Goal: Transaction & Acquisition: Purchase product/service

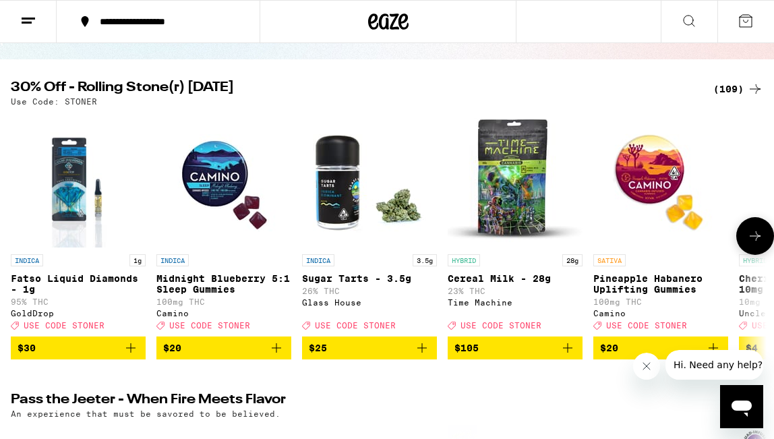
scroll to position [113, 0]
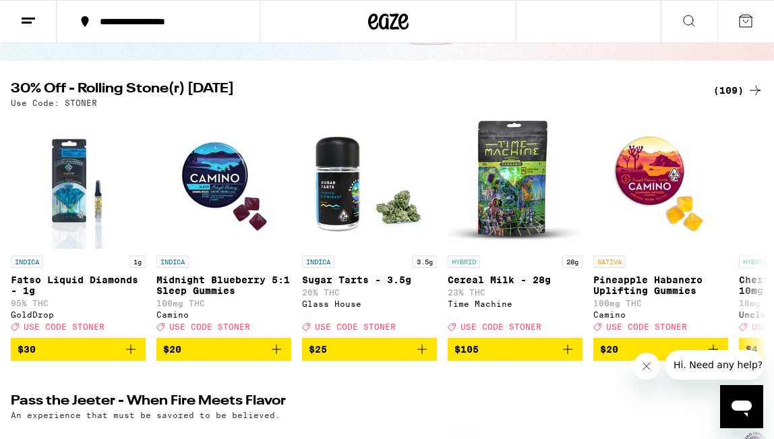
click at [744, 88] on div "(109)" at bounding box center [738, 90] width 50 height 16
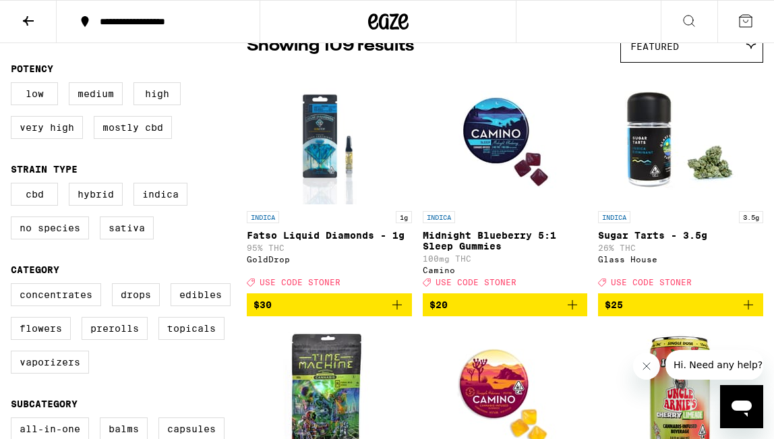
scroll to position [127, 0]
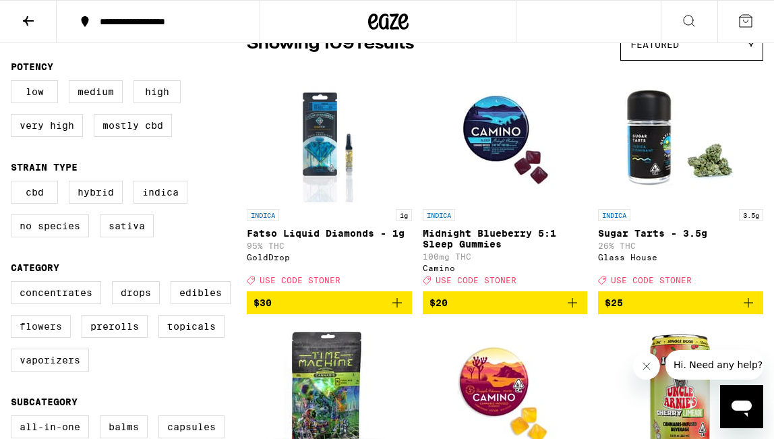
click at [61, 337] on label "Flowers" at bounding box center [41, 326] width 60 height 23
click at [14, 284] on input "Flowers" at bounding box center [13, 283] width 1 height 1
checkbox input "true"
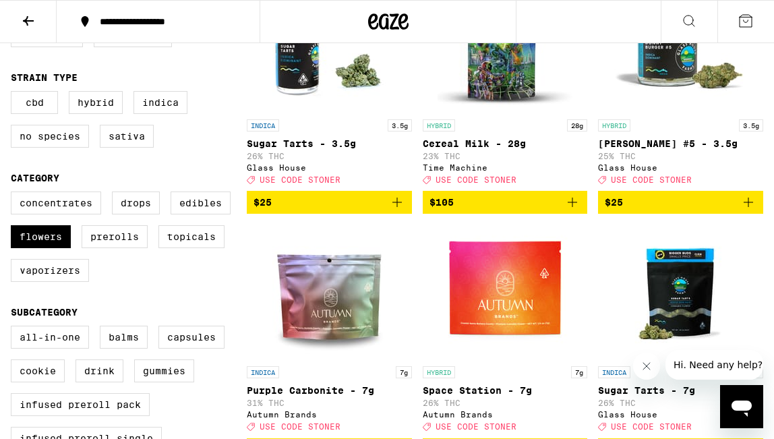
scroll to position [189, 0]
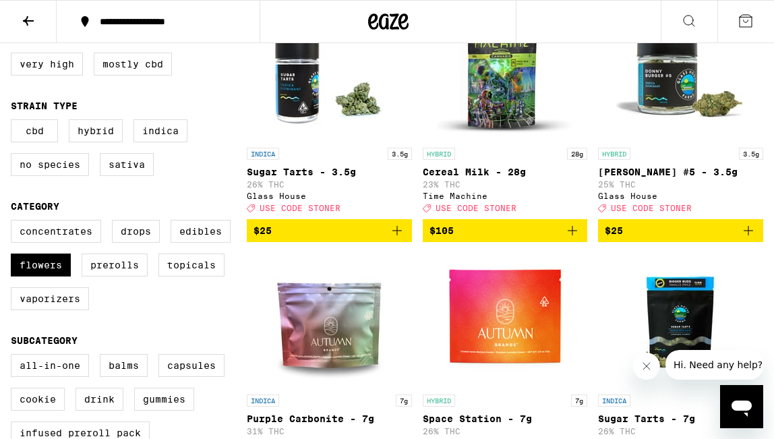
click at [507, 92] on img "Open page for Cereal Milk - 28g from Time Machine" at bounding box center [505, 73] width 135 height 135
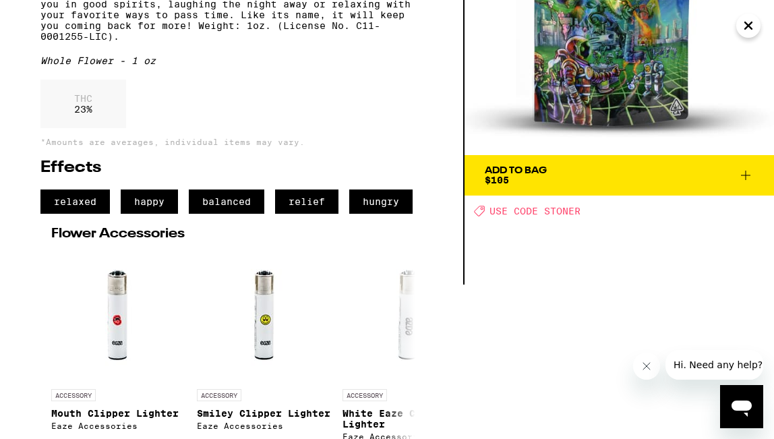
scroll to position [155, 0]
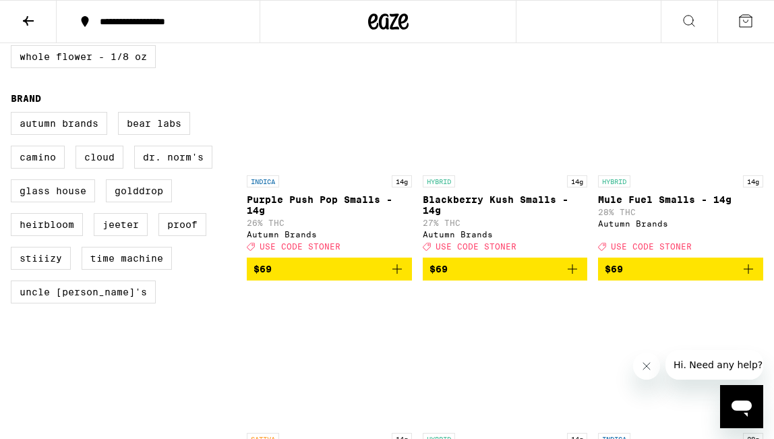
scroll to position [902, 0]
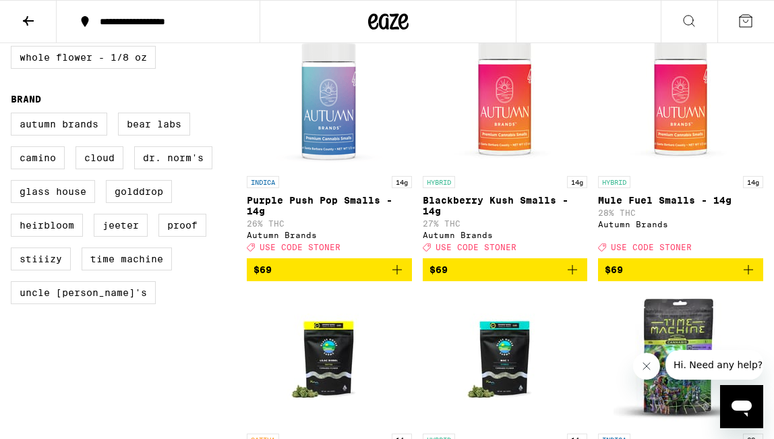
click at [504, 131] on img "Open page for Blackberry Kush Smalls - 14g from Autumn Brands" at bounding box center [505, 101] width 135 height 135
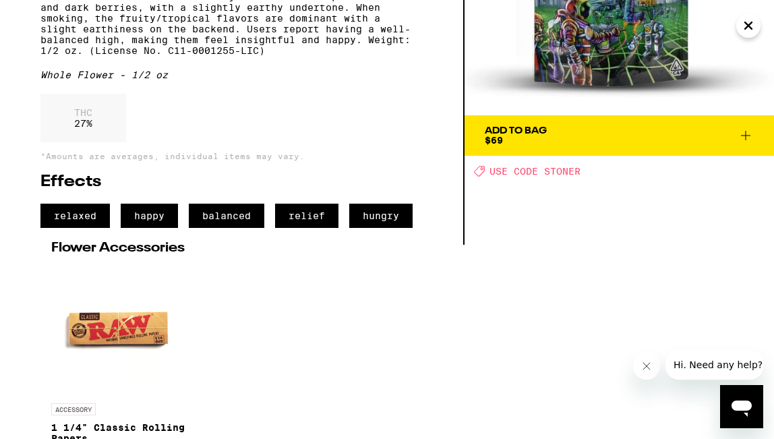
scroll to position [92, 0]
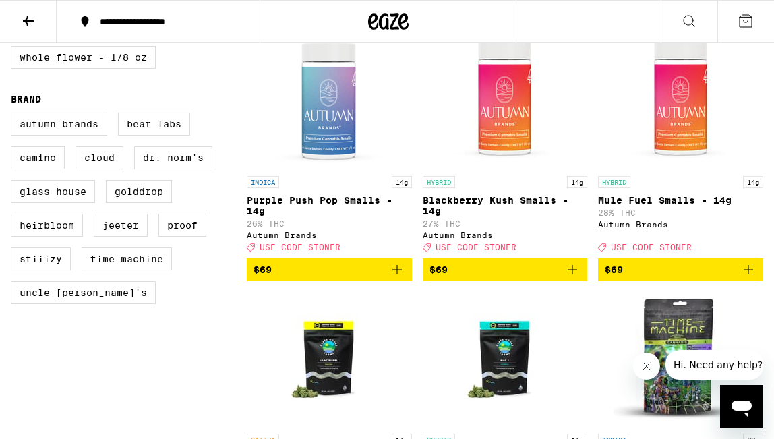
click at [506, 159] on img "Open page for Blackberry Kush Smalls - 14g from Autumn Brands" at bounding box center [505, 101] width 135 height 135
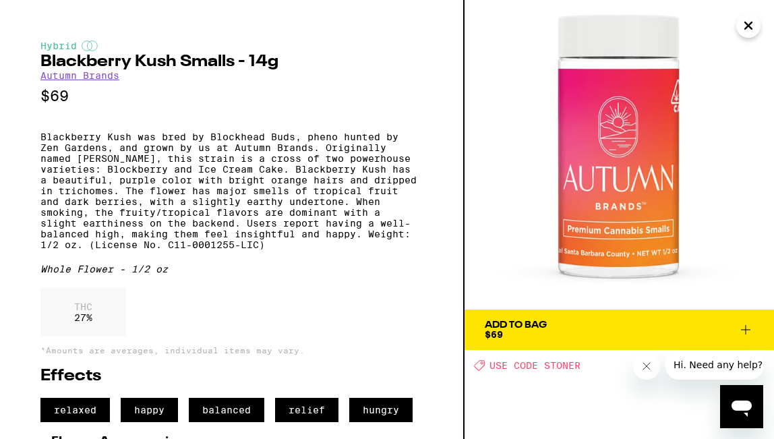
click at [515, 330] on div "Add To Bag $69" at bounding box center [516, 329] width 62 height 19
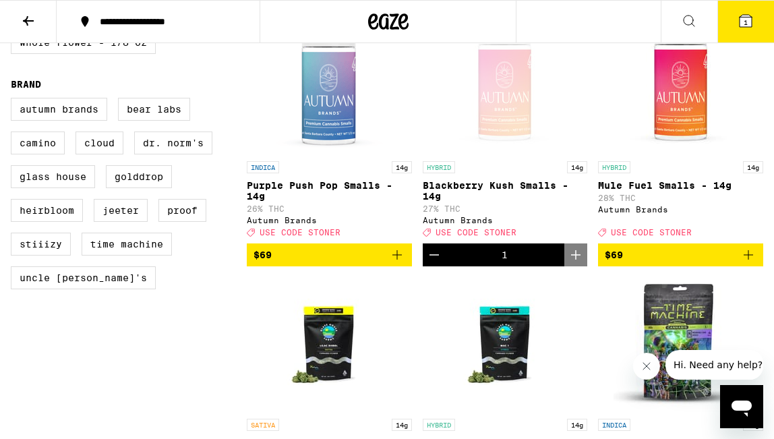
scroll to position [914, 0]
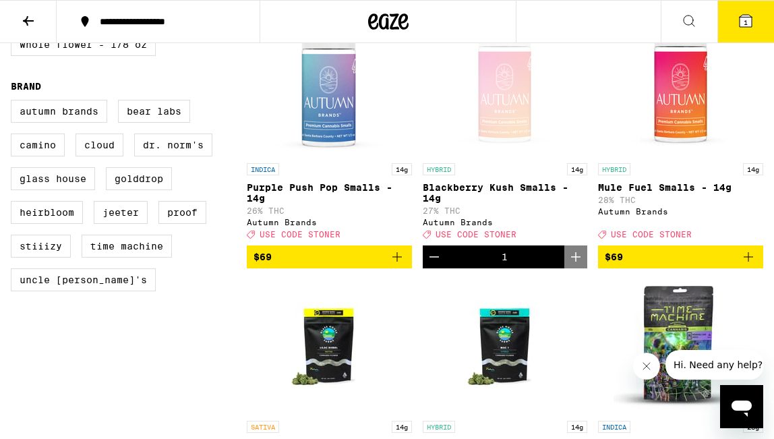
click at [339, 150] on img "Open page for Purple Push Pop Smalls - 14g from Autumn Brands" at bounding box center [329, 89] width 135 height 135
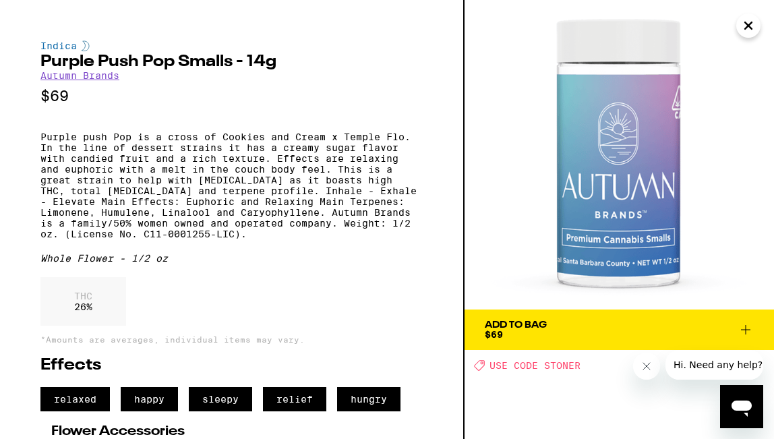
click at [569, 331] on span "Add To Bag $69" at bounding box center [619, 329] width 269 height 19
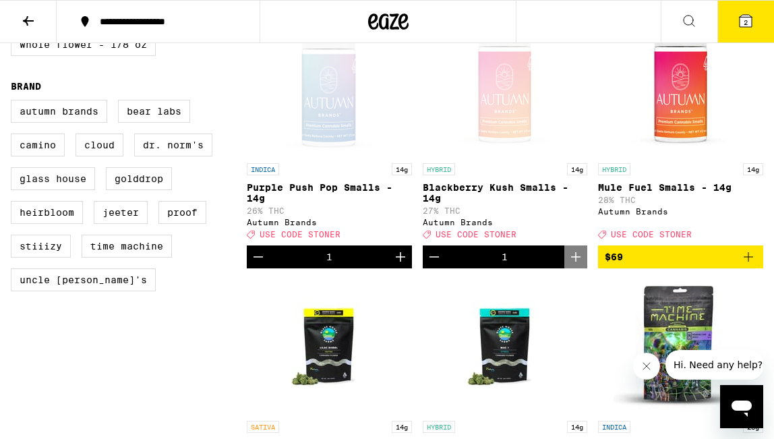
click at [751, 26] on icon at bounding box center [746, 21] width 12 height 12
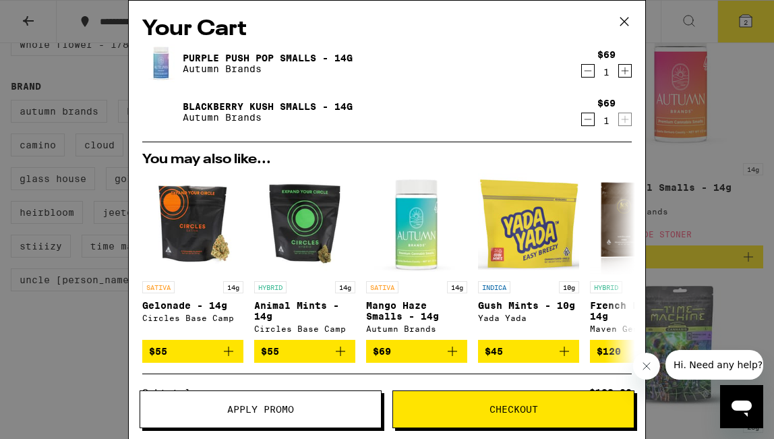
click at [261, 405] on span "Apply Promo" at bounding box center [260, 409] width 67 height 9
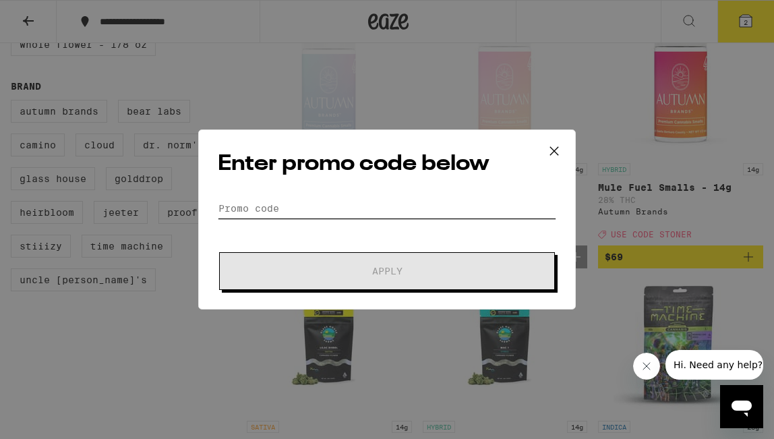
click at [258, 208] on input "Promo Code" at bounding box center [387, 208] width 339 height 20
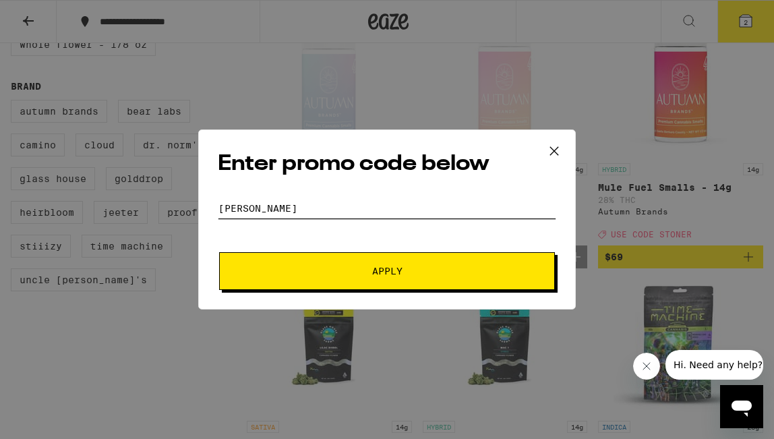
type input "[PERSON_NAME]"
click at [219, 252] on button "Apply" at bounding box center [387, 271] width 336 height 38
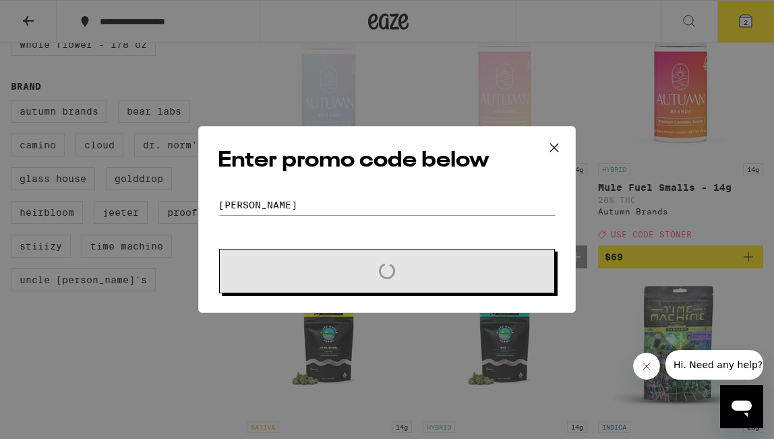
click at [478, 175] on h2 "Enter promo code below" at bounding box center [387, 161] width 339 height 30
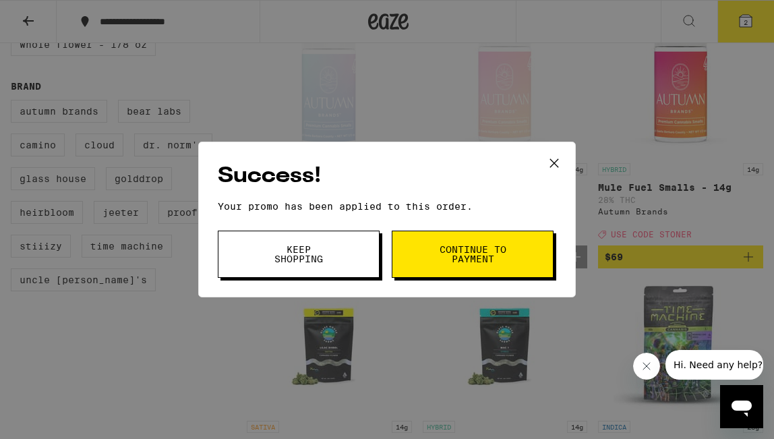
click at [459, 255] on span "Continue to payment" at bounding box center [472, 254] width 69 height 19
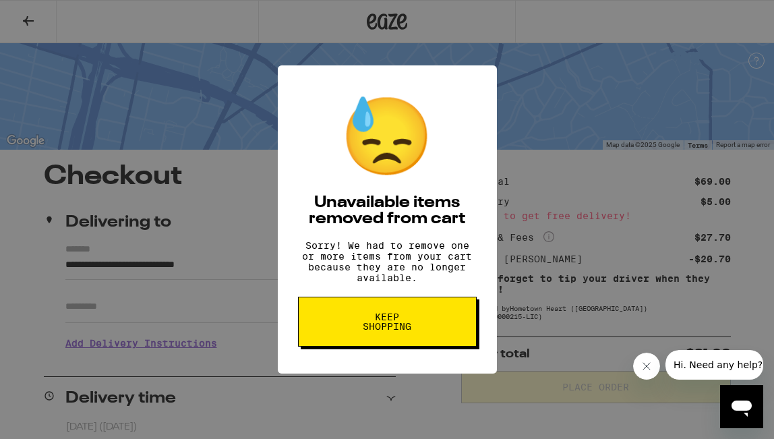
click at [429, 140] on div "😓 Unavailable items removed from cart Sorry! We had to remove one or more items…" at bounding box center [387, 219] width 219 height 309
click at [365, 331] on span "Keep Shopping" at bounding box center [387, 321] width 69 height 19
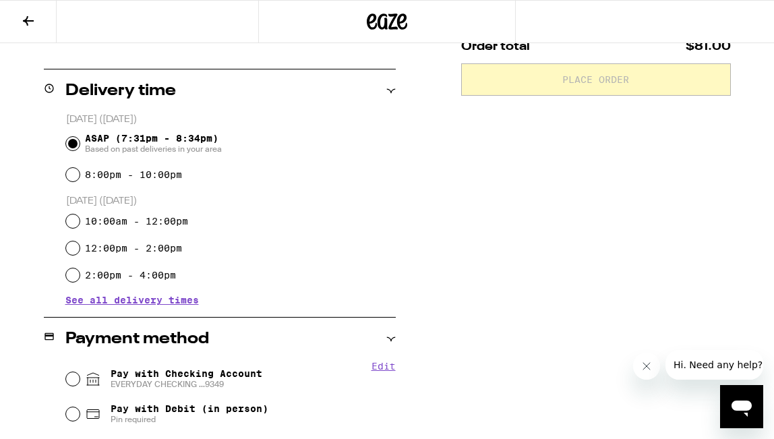
scroll to position [309, 0]
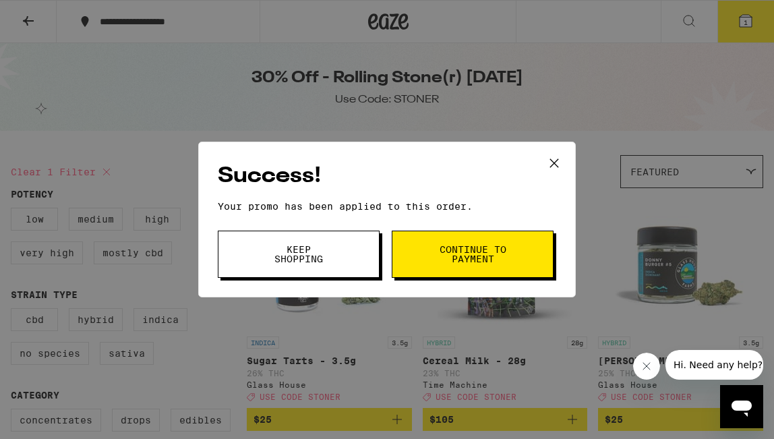
click at [556, 162] on icon at bounding box center [554, 163] width 20 height 20
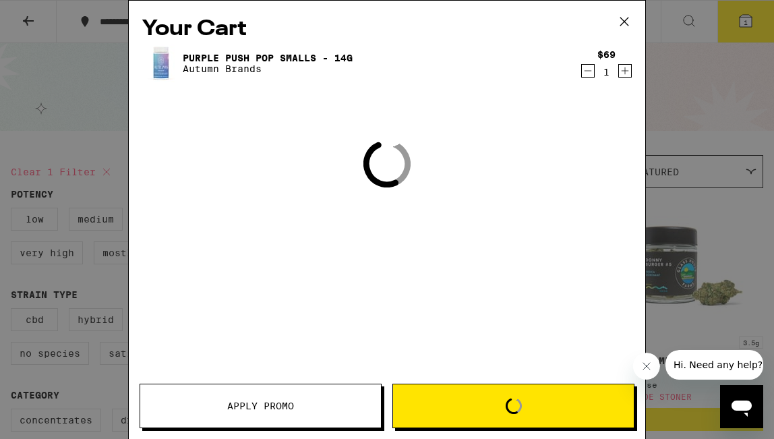
scroll to position [914, 0]
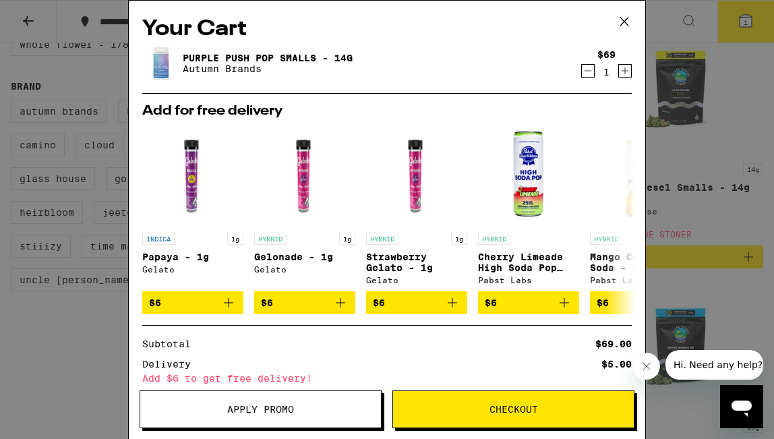
click at [622, 20] on icon at bounding box center [624, 22] width 8 height 8
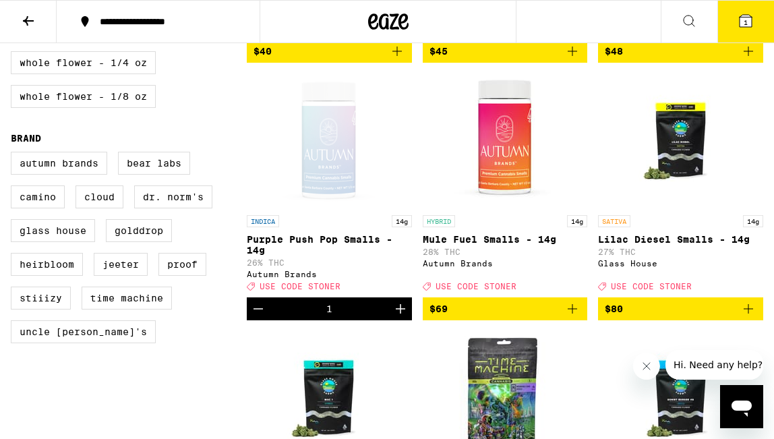
scroll to position [877, 0]
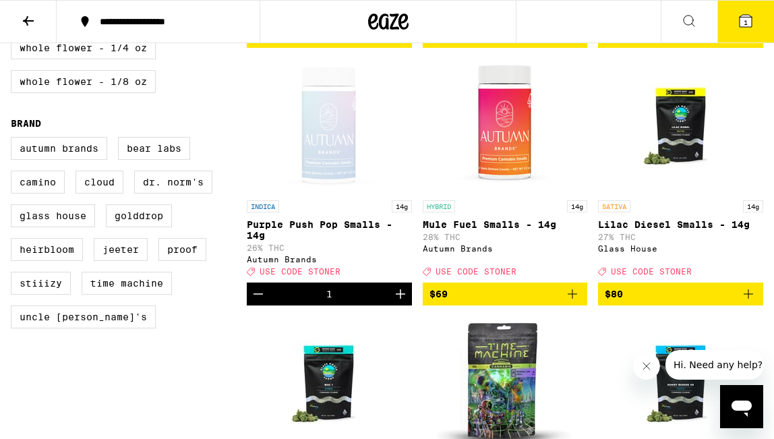
click at [575, 302] on icon "Add to bag" at bounding box center [572, 294] width 16 height 16
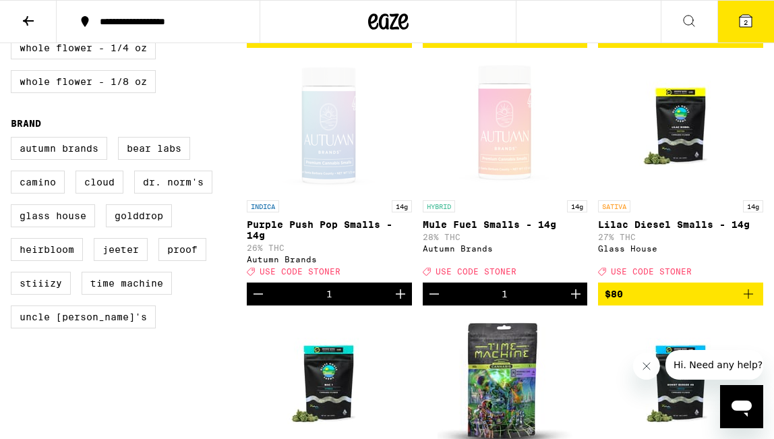
click at [746, 15] on icon at bounding box center [746, 21] width 12 height 12
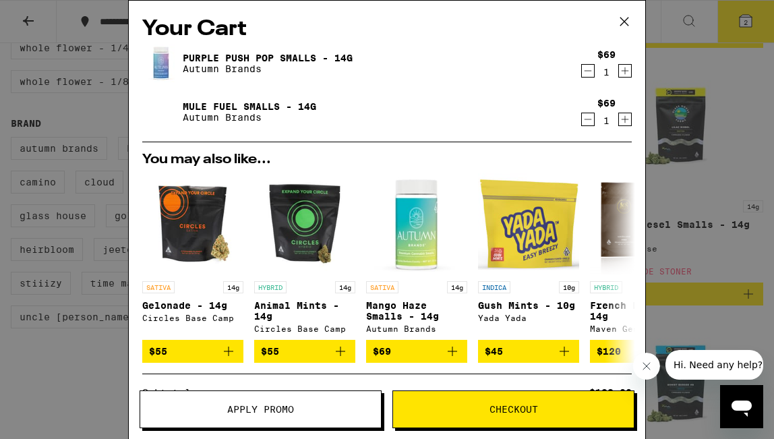
click at [221, 417] on button "Apply Promo" at bounding box center [261, 409] width 242 height 38
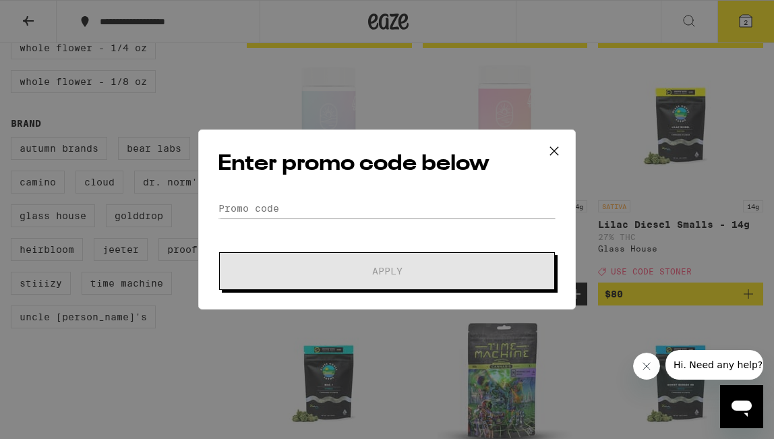
click at [256, 194] on div "Enter promo code below Promo Code Apply" at bounding box center [387, 219] width 378 height 180
click at [248, 213] on input "Promo Code" at bounding box center [387, 208] width 339 height 20
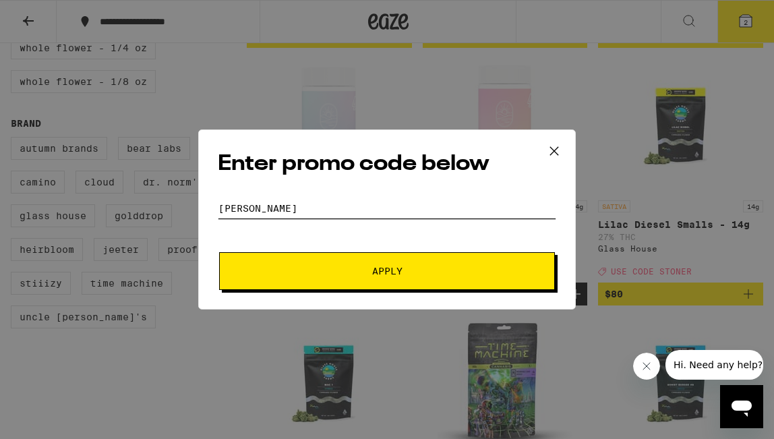
type input "[PERSON_NAME]"
click at [384, 182] on div "Enter promo code below Promo Code [PERSON_NAME] Apply" at bounding box center [387, 219] width 378 height 180
click at [358, 272] on span "Apply" at bounding box center [387, 270] width 243 height 9
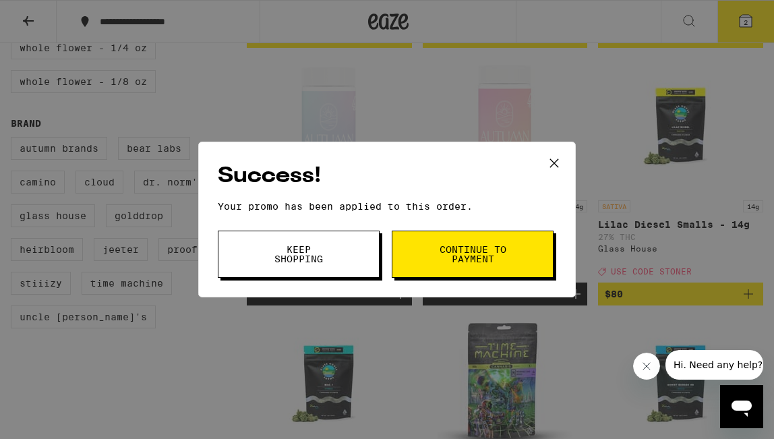
click at [475, 271] on button "Continue to payment" at bounding box center [473, 254] width 162 height 47
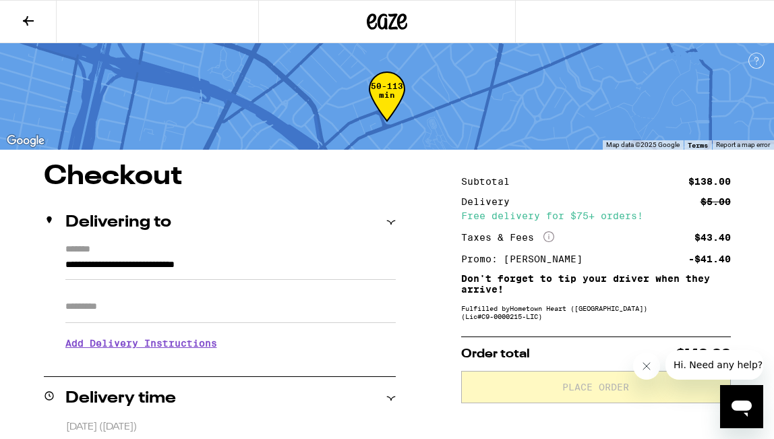
click at [24, 23] on icon at bounding box center [28, 21] width 16 height 16
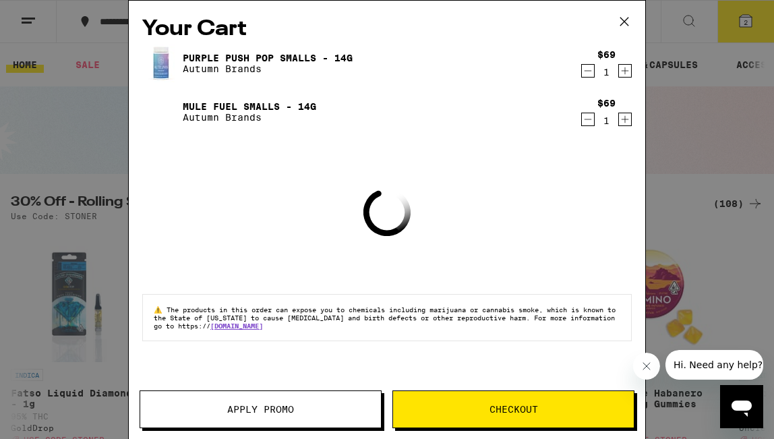
click at [624, 24] on icon at bounding box center [624, 21] width 20 height 20
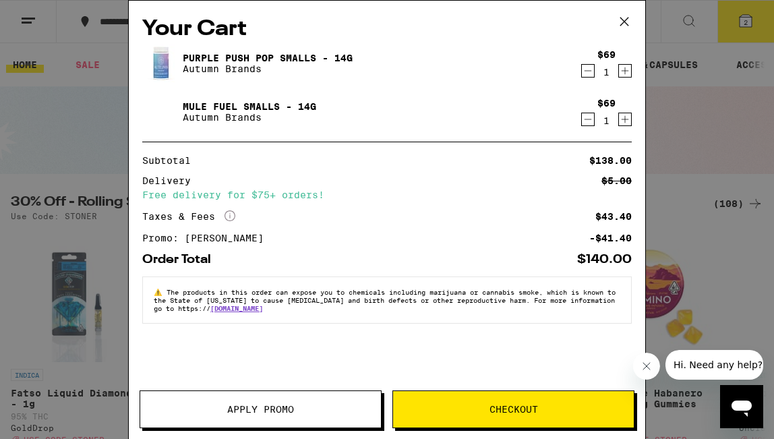
click at [622, 22] on icon at bounding box center [624, 21] width 20 height 20
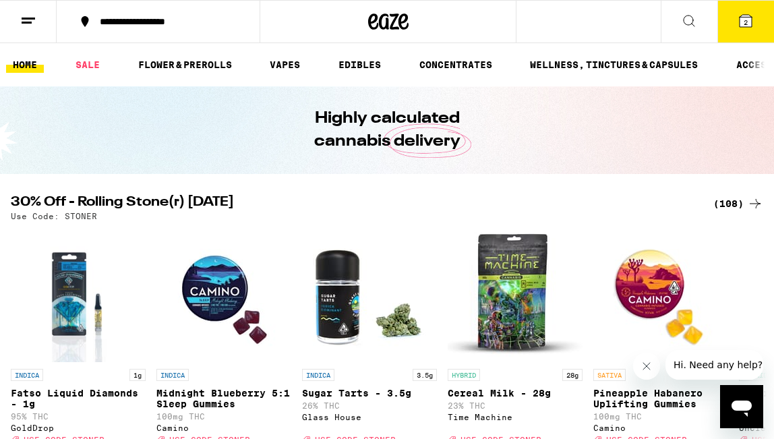
click at [510, 291] on div "Your Cart Purple Push Pop Smalls - 14g Autumn Brands $69 1 Mule Fuel Smalls - 1…" at bounding box center [387, 219] width 774 height 439
click at [498, 333] on img "Open page for Cereal Milk - 28g from Time Machine" at bounding box center [515, 294] width 135 height 135
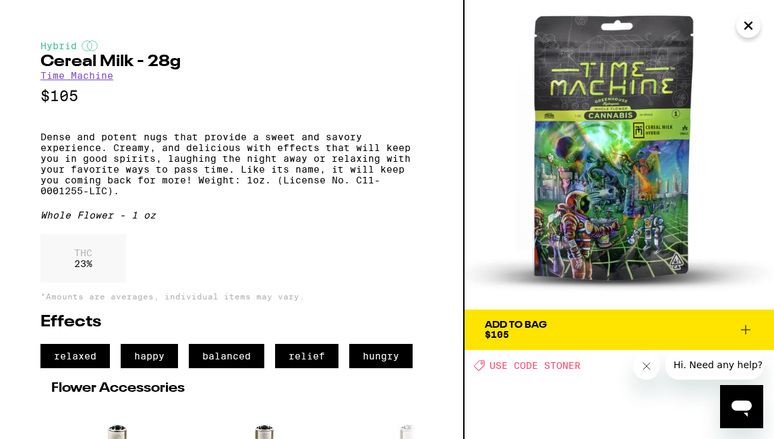
click at [531, 330] on div "Add To Bag $105" at bounding box center [516, 329] width 62 height 19
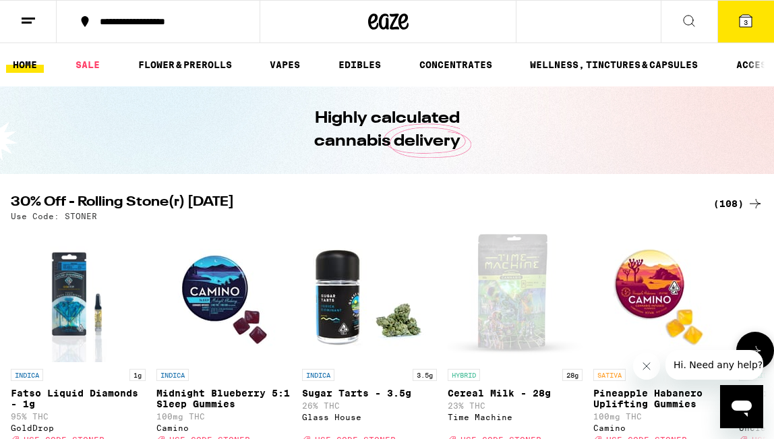
scroll to position [22, 0]
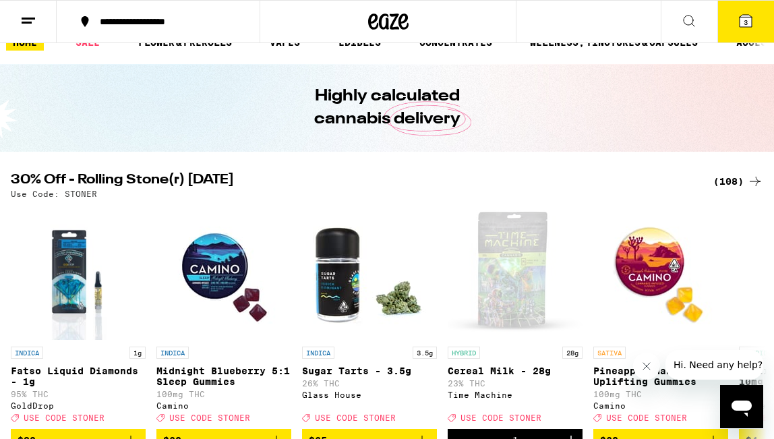
click at [745, 28] on icon at bounding box center [746, 21] width 16 height 16
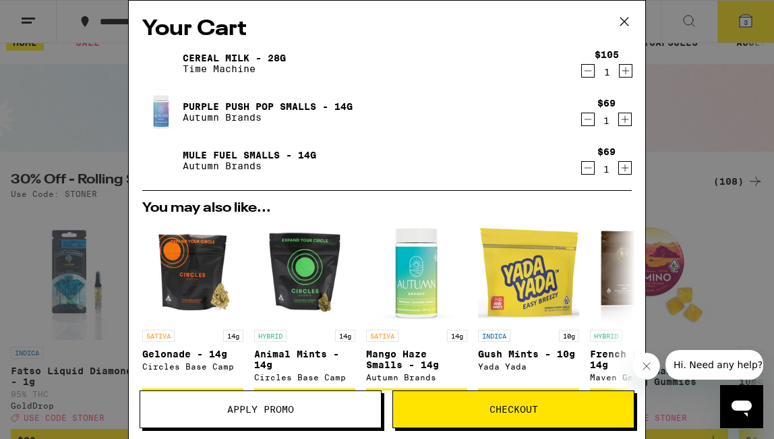
click at [204, 413] on span "Apply Promo" at bounding box center [260, 409] width 241 height 9
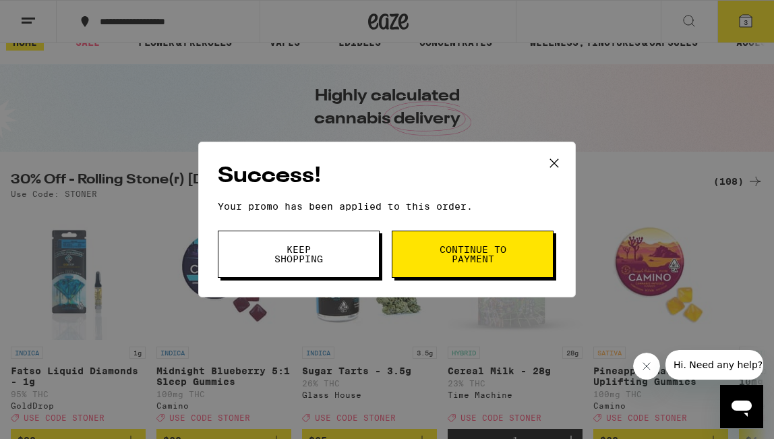
click at [496, 258] on span "Continue to payment" at bounding box center [472, 254] width 69 height 19
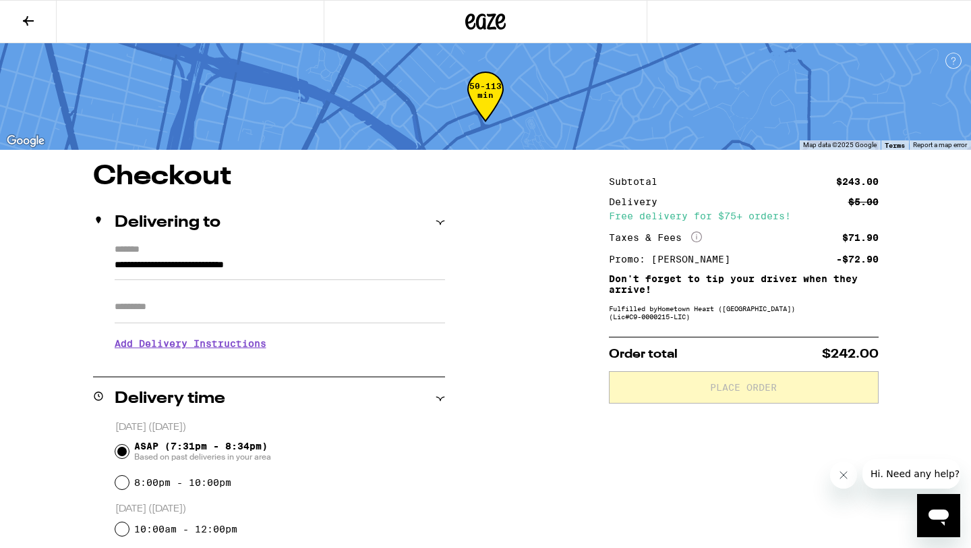
click at [18, 22] on button at bounding box center [28, 22] width 57 height 42
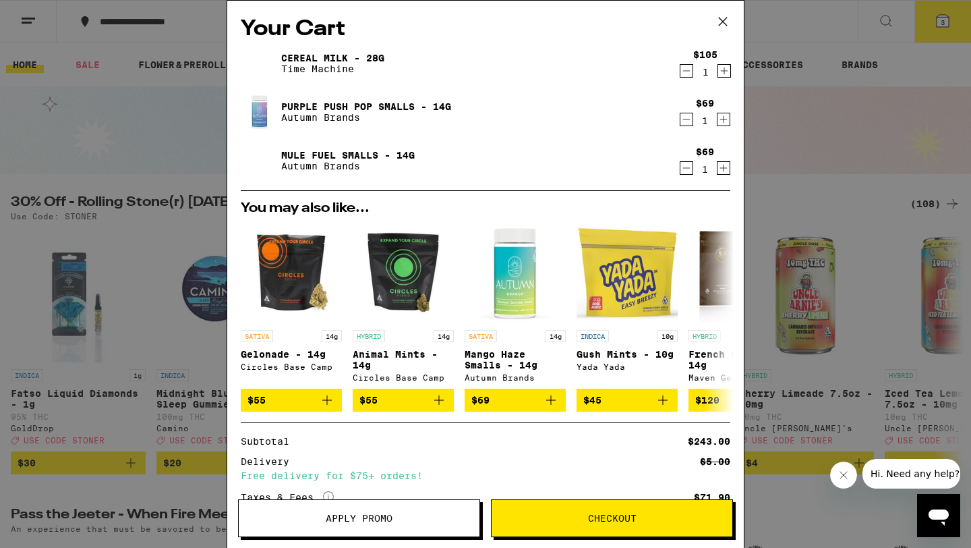
click at [684, 119] on icon "Decrement" at bounding box center [686, 119] width 7 height 0
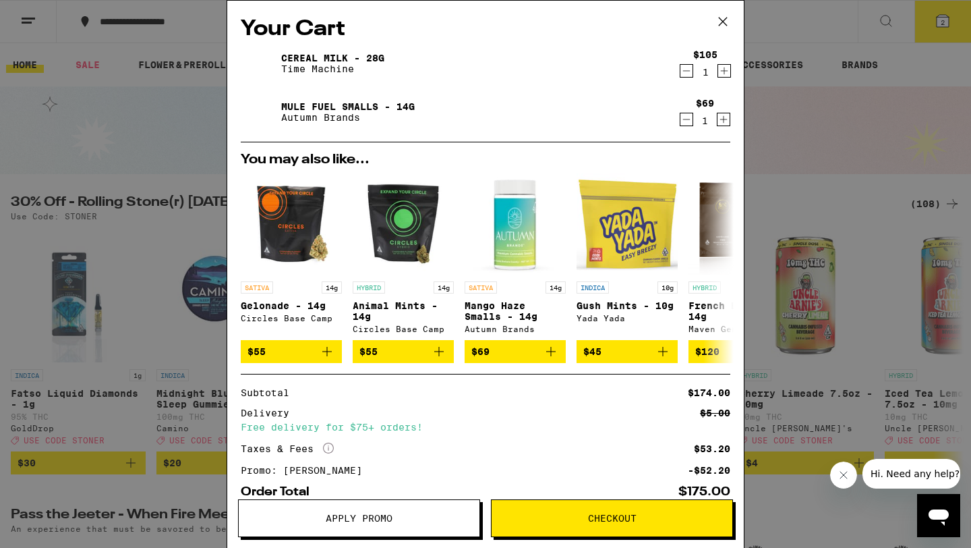
click at [686, 121] on icon "Decrement" at bounding box center [686, 119] width 12 height 16
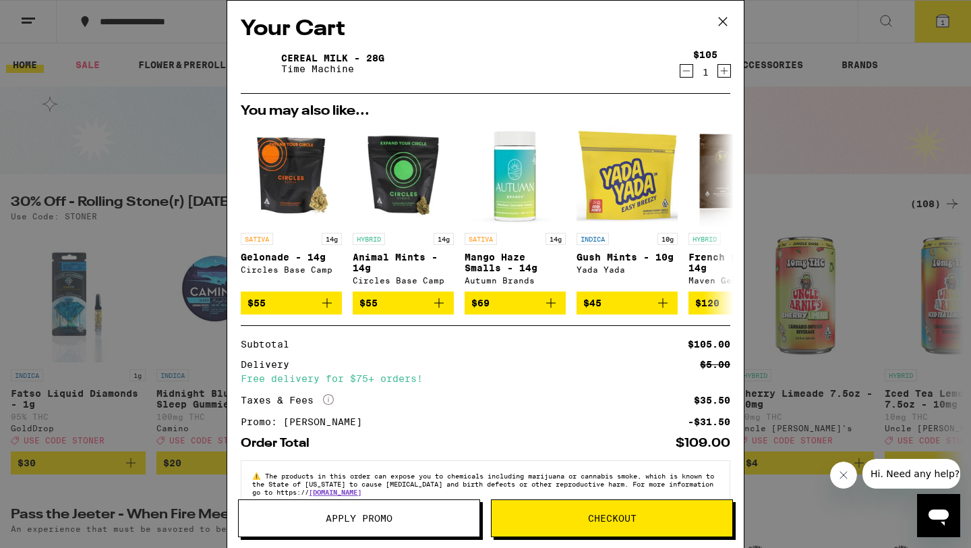
click at [355, 438] on span "Apply Promo" at bounding box center [359, 517] width 67 height 9
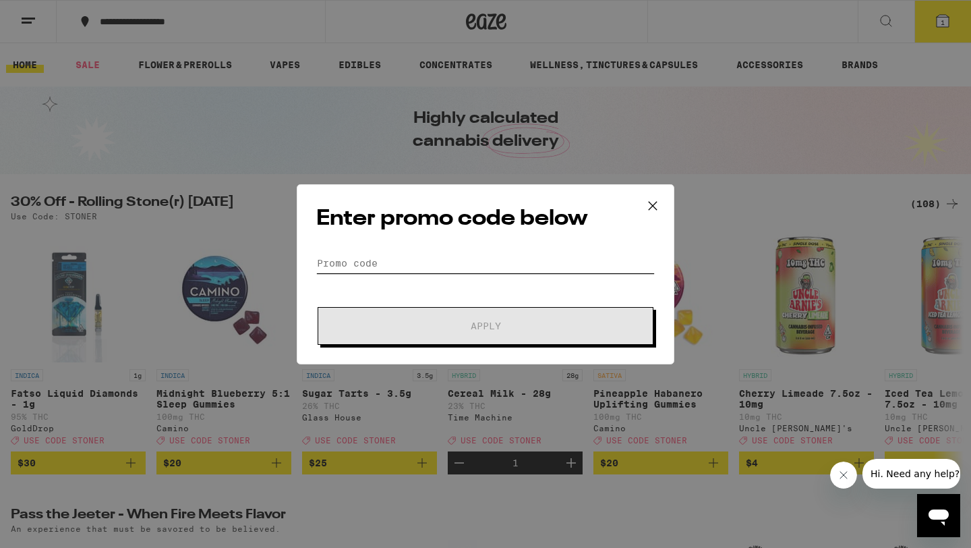
click at [373, 260] on input "Promo Code" at bounding box center [485, 263] width 339 height 20
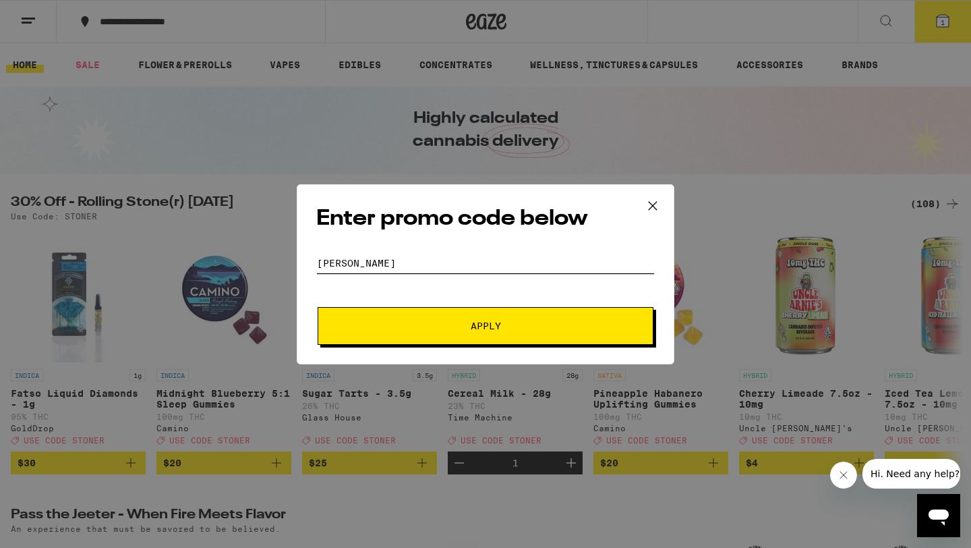
type input "[PERSON_NAME]"
click at [458, 334] on button "Apply" at bounding box center [486, 326] width 336 height 38
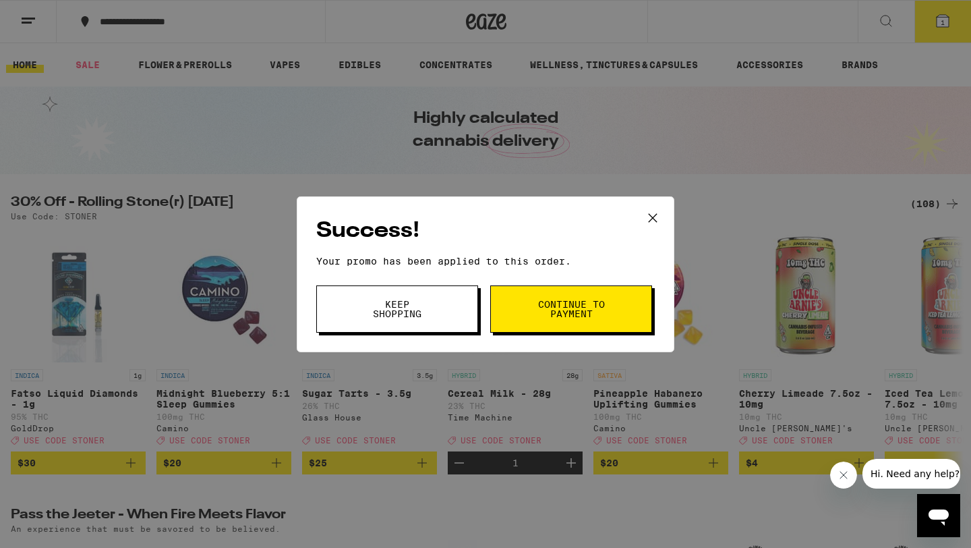
click at [566, 297] on button "Continue to payment" at bounding box center [571, 308] width 162 height 47
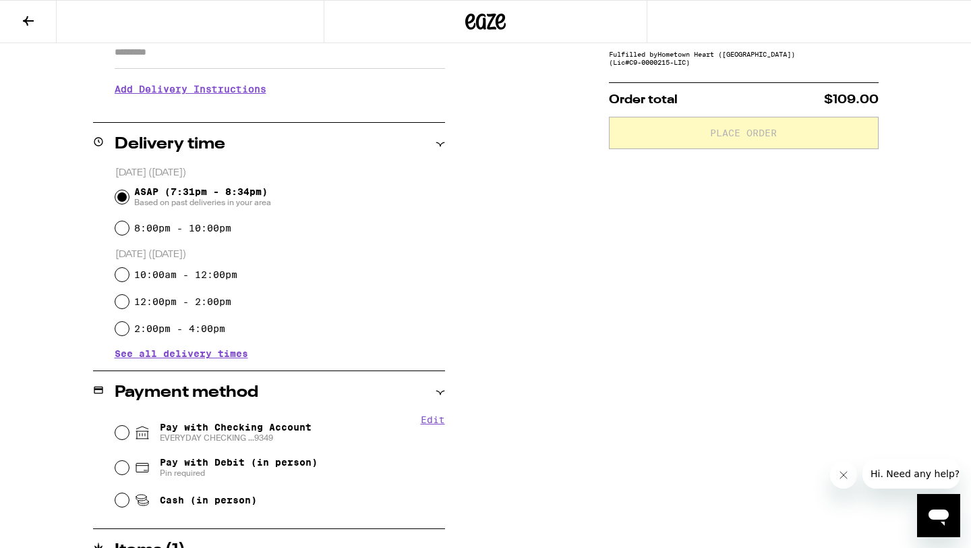
scroll to position [256, 0]
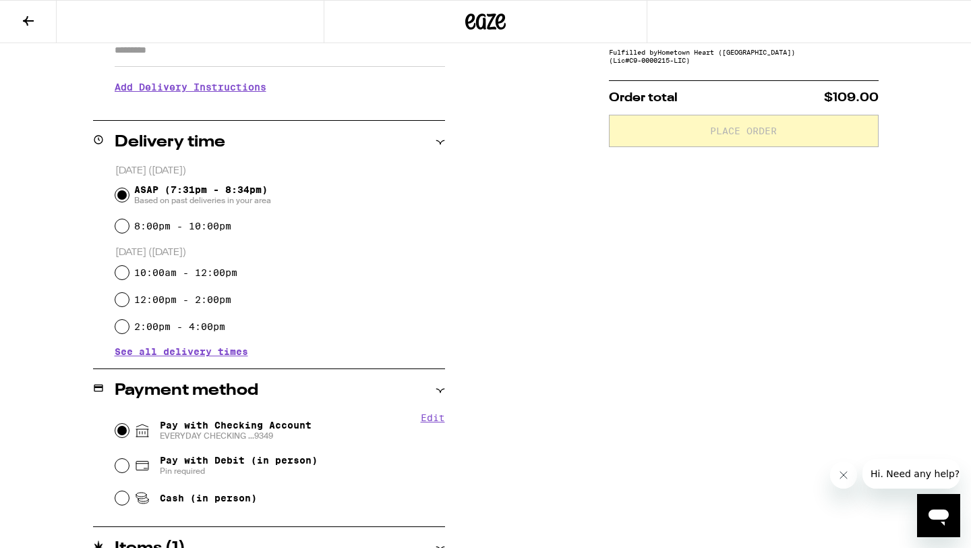
click at [123, 430] on input "Pay with Checking Account EVERYDAY CHECKING ...9349" at bounding box center [121, 429] width 13 height 13
radio input "true"
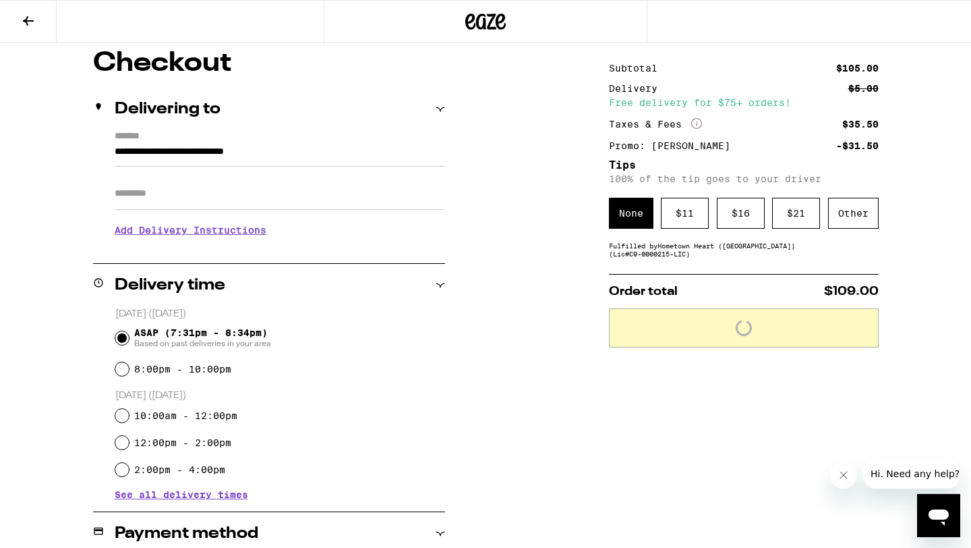
scroll to position [112, 0]
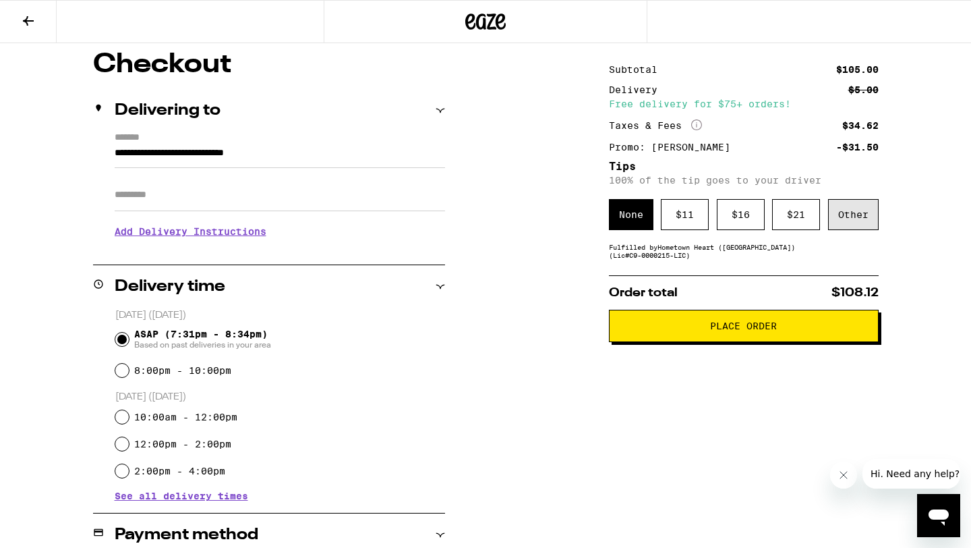
click at [773, 209] on div "Other" at bounding box center [853, 214] width 51 height 31
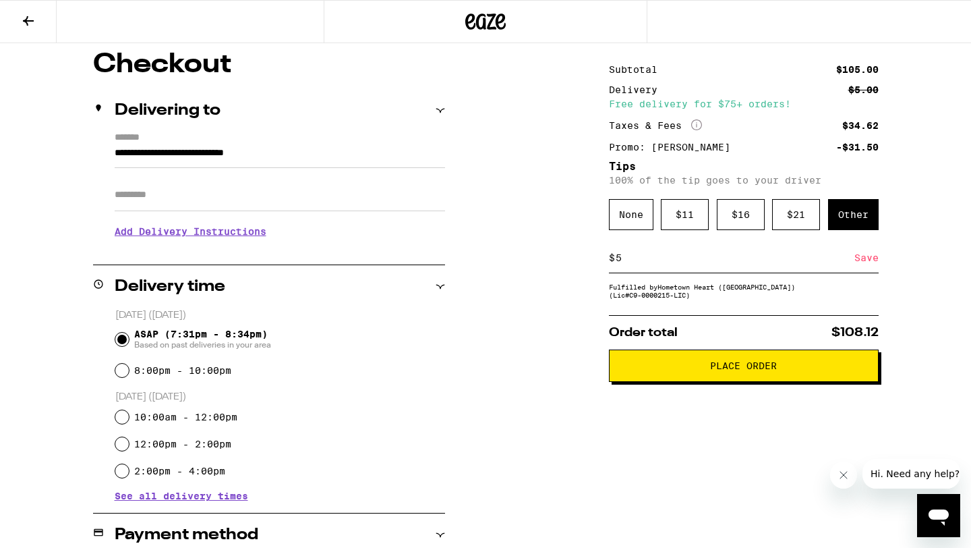
type input "5"
click at [773, 262] on div "Save" at bounding box center [866, 258] width 24 height 30
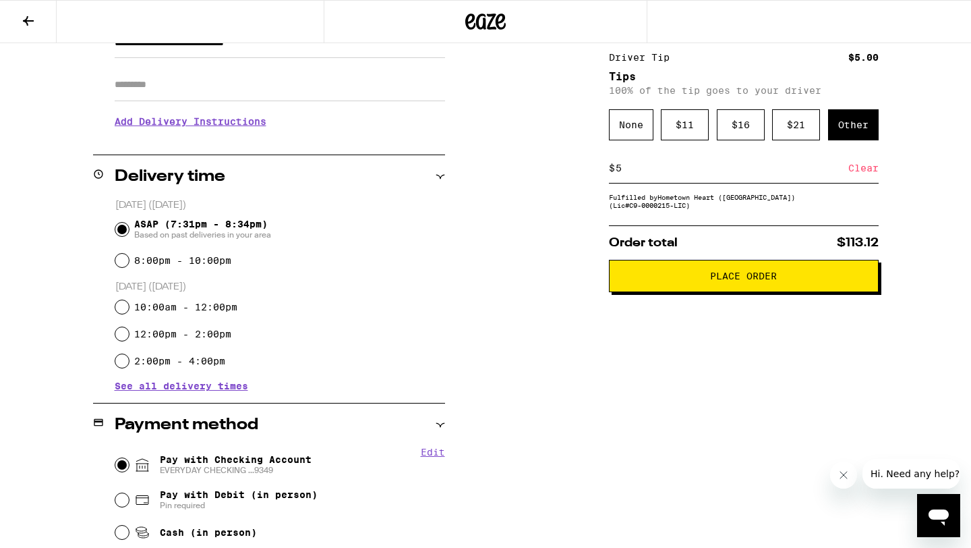
scroll to position [223, 0]
click at [744, 280] on span "Place Order" at bounding box center [743, 274] width 67 height 9
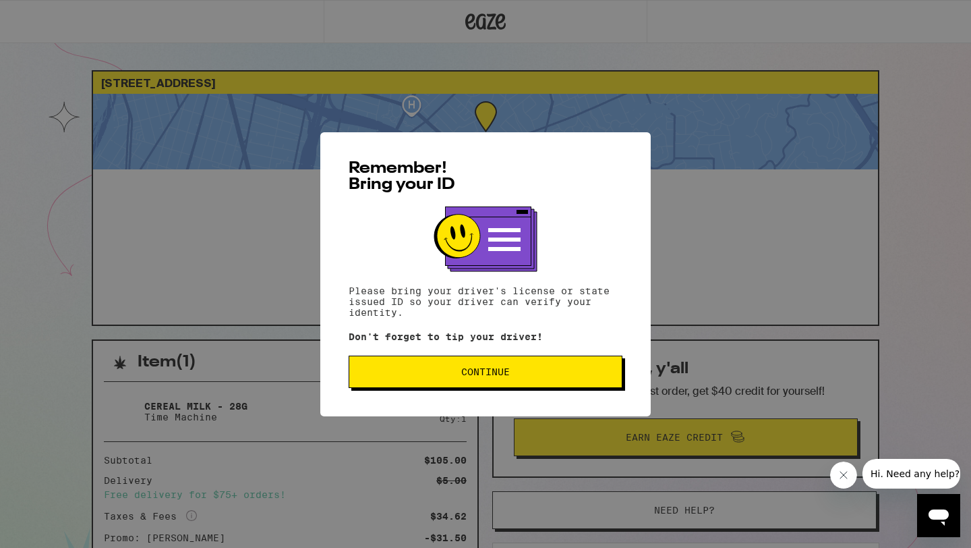
click at [593, 374] on span "Continue" at bounding box center [485, 371] width 251 height 9
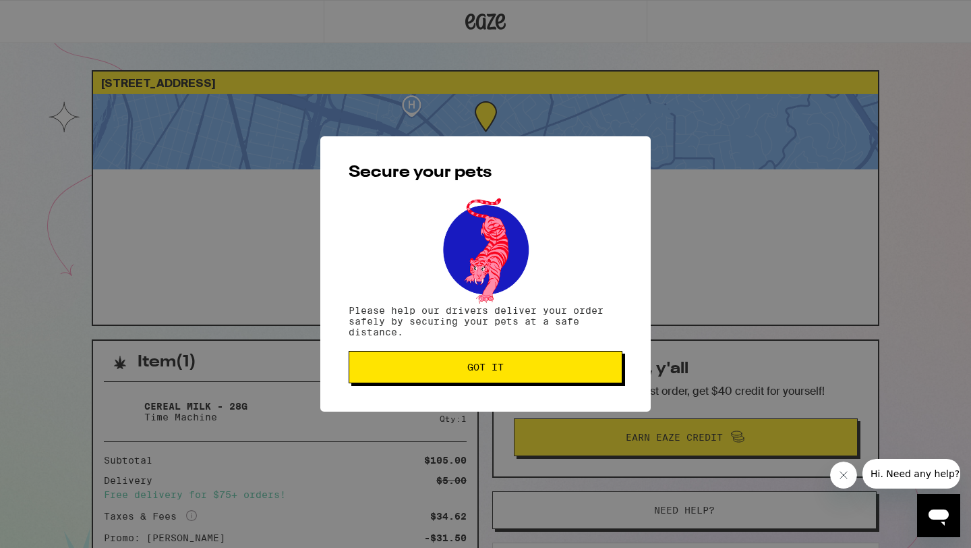
click at [593, 374] on button "Got it" at bounding box center [486, 367] width 274 height 32
